Goal: Task Accomplishment & Management: Use online tool/utility

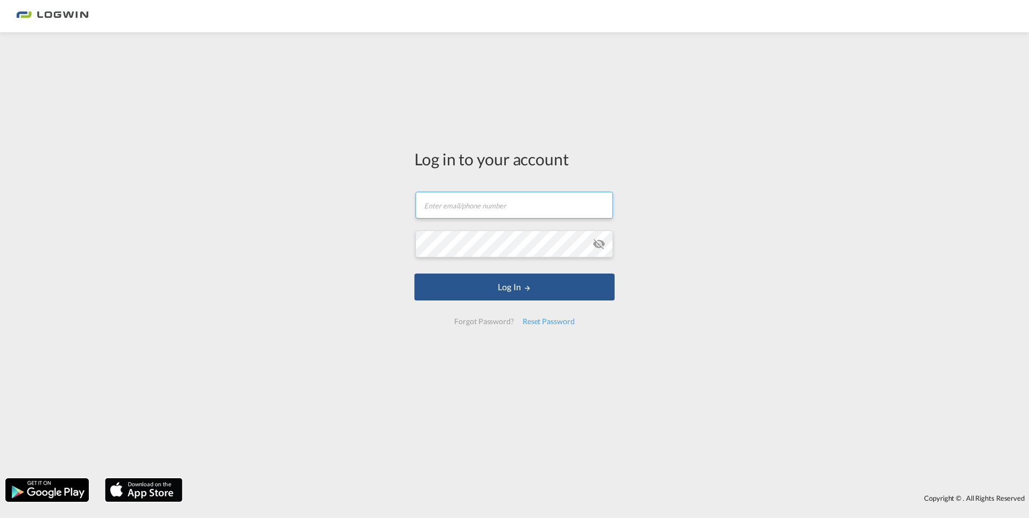
click at [494, 213] on input "text" at bounding box center [513, 205] width 197 height 27
click at [414, 273] on button "Log In" at bounding box center [514, 286] width 200 height 27
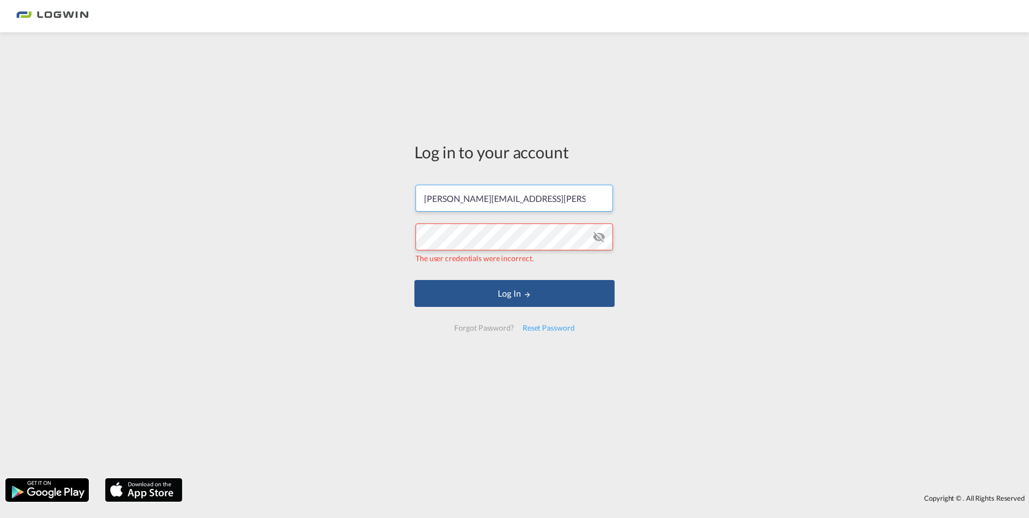
drag, startPoint x: 576, startPoint y: 198, endPoint x: 228, endPoint y: 198, distance: 348.2
click at [223, 192] on div "Log in to your account [PERSON_NAME][EMAIL_ADDRESS][PERSON_NAME][DOMAIN_NAME] T…" at bounding box center [514, 255] width 1029 height 435
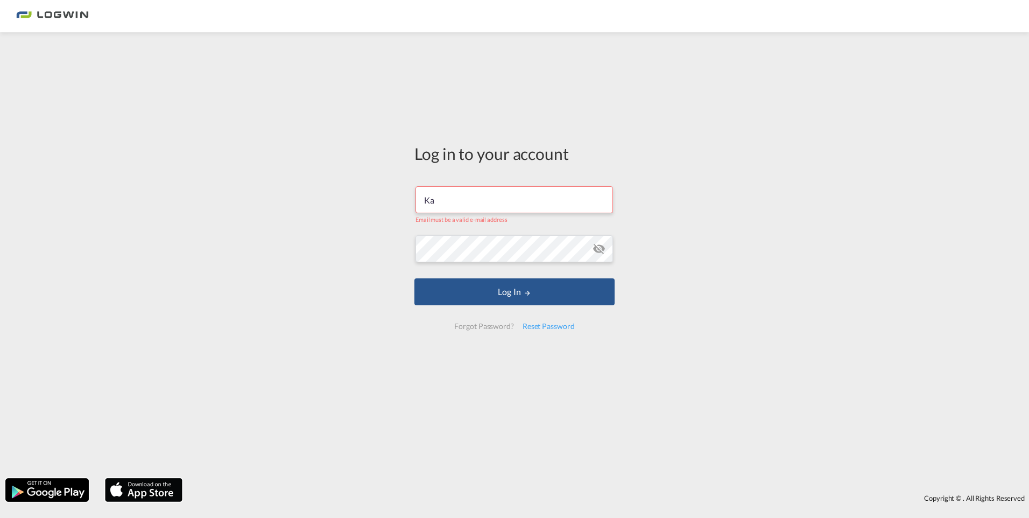
type input "K"
click at [470, 206] on input "text" at bounding box center [513, 199] width 197 height 27
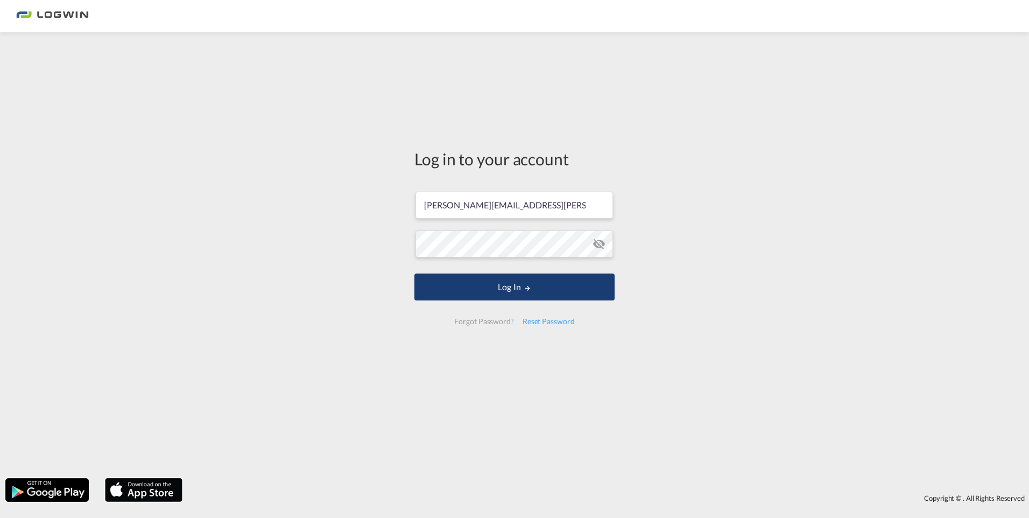
click at [521, 284] on button "Log In" at bounding box center [514, 286] width 200 height 27
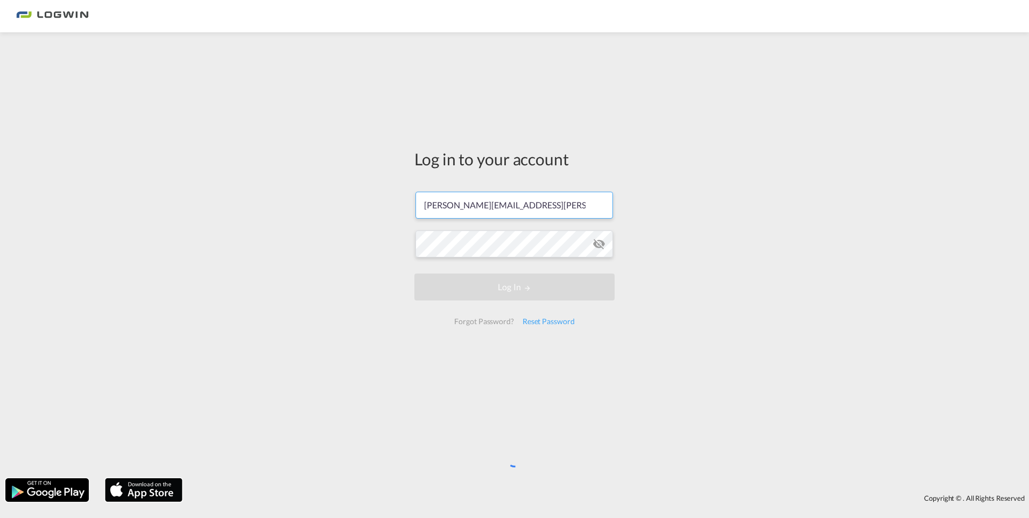
drag, startPoint x: 492, startPoint y: 208, endPoint x: 255, endPoint y: 231, distance: 238.4
click at [255, 231] on div "Log in to your account [PERSON_NAME][EMAIL_ADDRESS][PERSON_NAME][DOMAIN_NAME] L…" at bounding box center [514, 255] width 1029 height 435
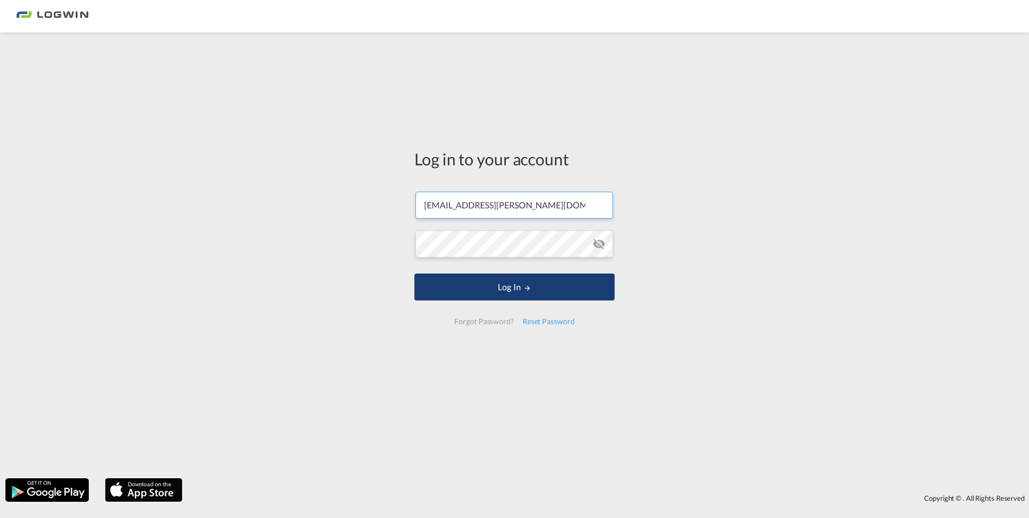
type input "[EMAIL_ADDRESS][PERSON_NAME][DOMAIN_NAME]"
click at [502, 294] on button "Log In" at bounding box center [514, 286] width 200 height 27
